Goal: Find contact information: Find contact information

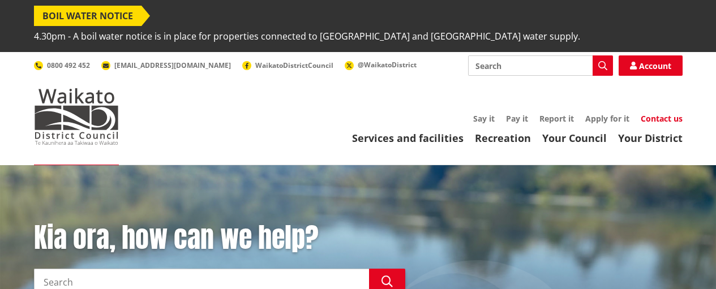
click at [650, 113] on link "Contact us" at bounding box center [662, 118] width 42 height 11
